Goal: Transaction & Acquisition: Purchase product/service

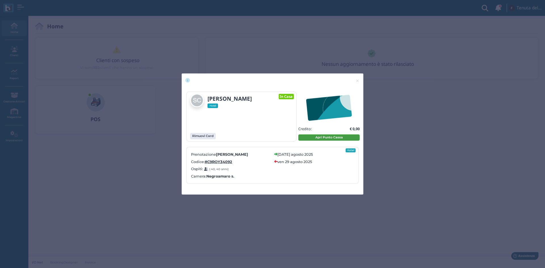
click at [328, 139] on button "Apri Punto Cassa" at bounding box center [328, 137] width 61 height 6
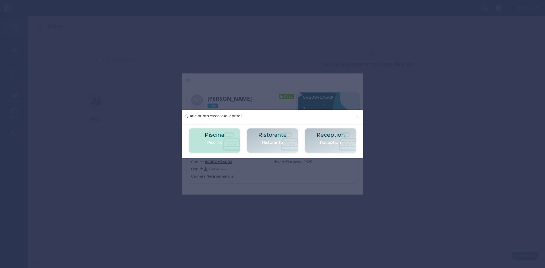
click at [230, 137] on icon at bounding box center [231, 141] width 18 height 18
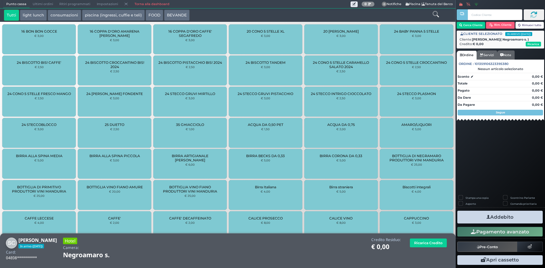
click at [104, 14] on button "piscina (ingressi, cuffie e teli)" at bounding box center [113, 15] width 63 height 11
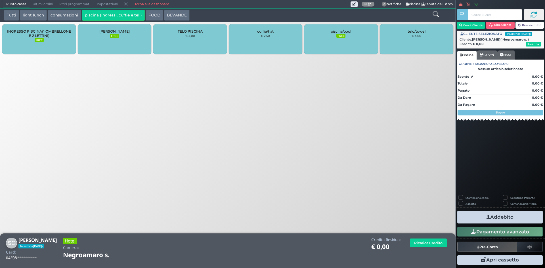
click at [267, 36] on small "€ 2,50" at bounding box center [265, 35] width 9 height 3
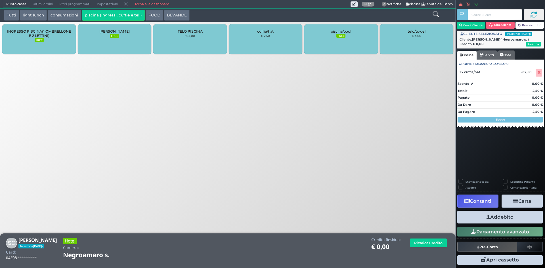
click at [493, 216] on button "Addebito" at bounding box center [499, 217] width 85 height 13
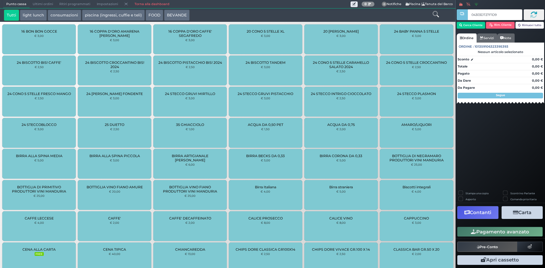
type input "04303D727F1D95"
